Goal: Navigation & Orientation: Go to known website

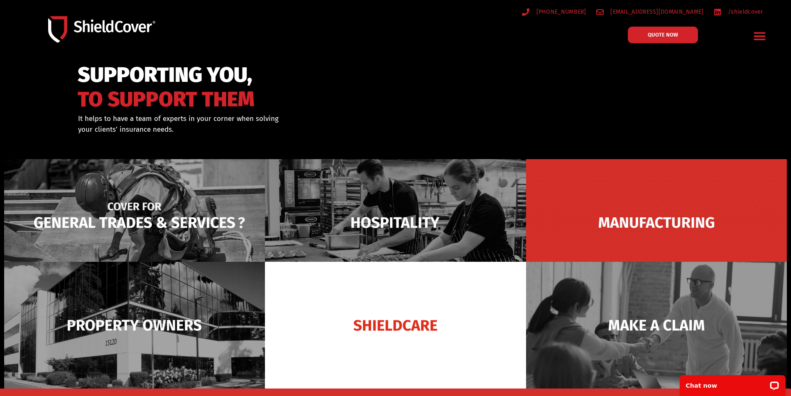
click at [167, 223] on img at bounding box center [134, 222] width 261 height 127
